Goal: Go to known website: Access a specific website the user already knows

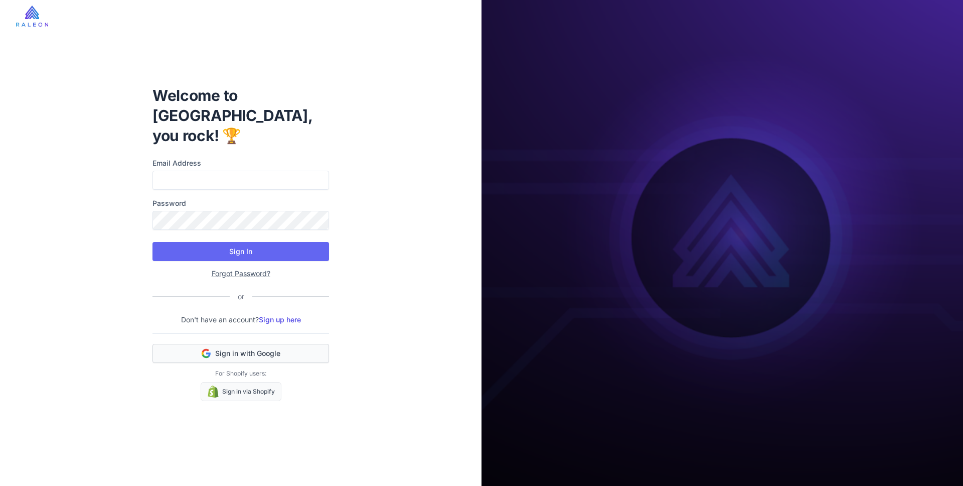
click at [245, 349] on button "Sign in with Google" at bounding box center [241, 353] width 177 height 19
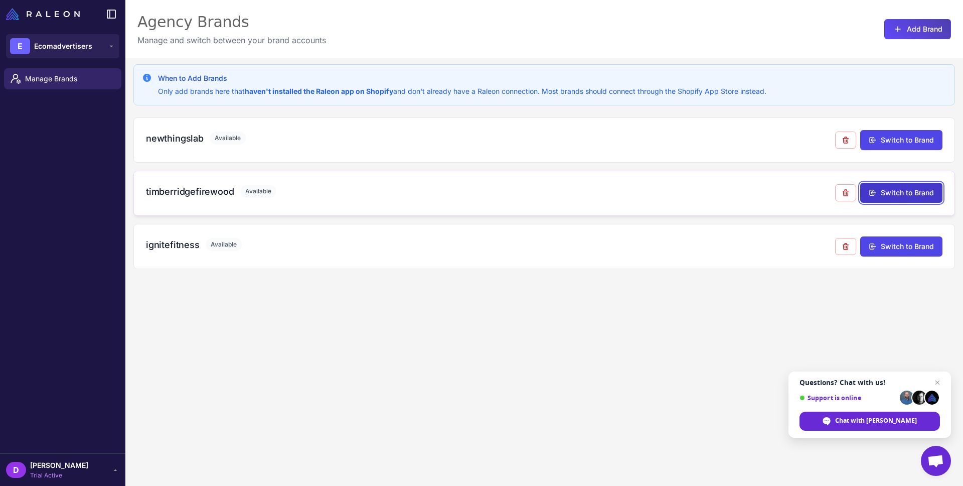
click at [883, 194] on button "Switch to Brand" at bounding box center [901, 193] width 82 height 20
